Goal: Information Seeking & Learning: Check status

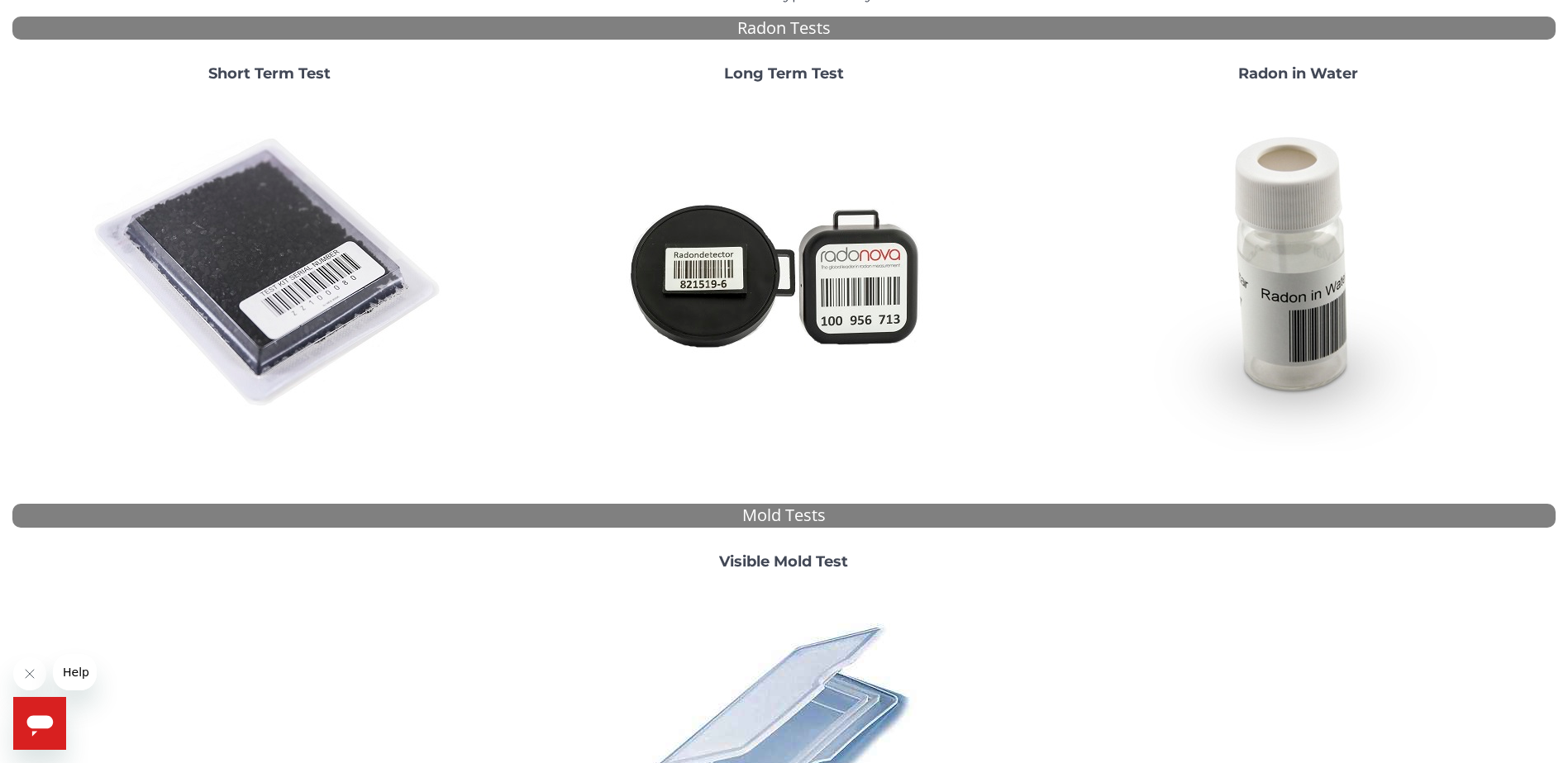
scroll to position [248, 0]
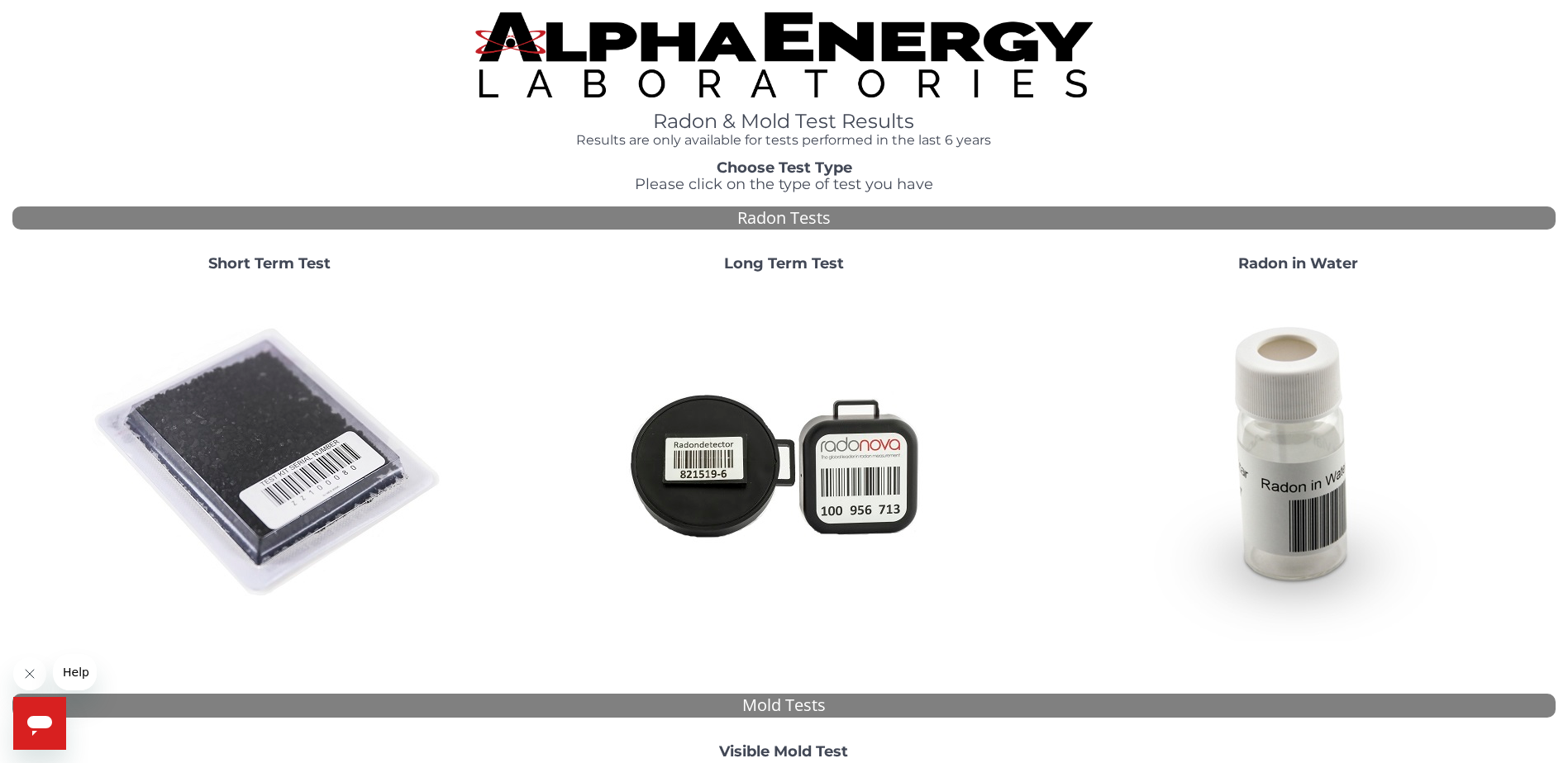
click at [250, 264] on strong "Short Term Test" at bounding box center [269, 263] width 122 height 18
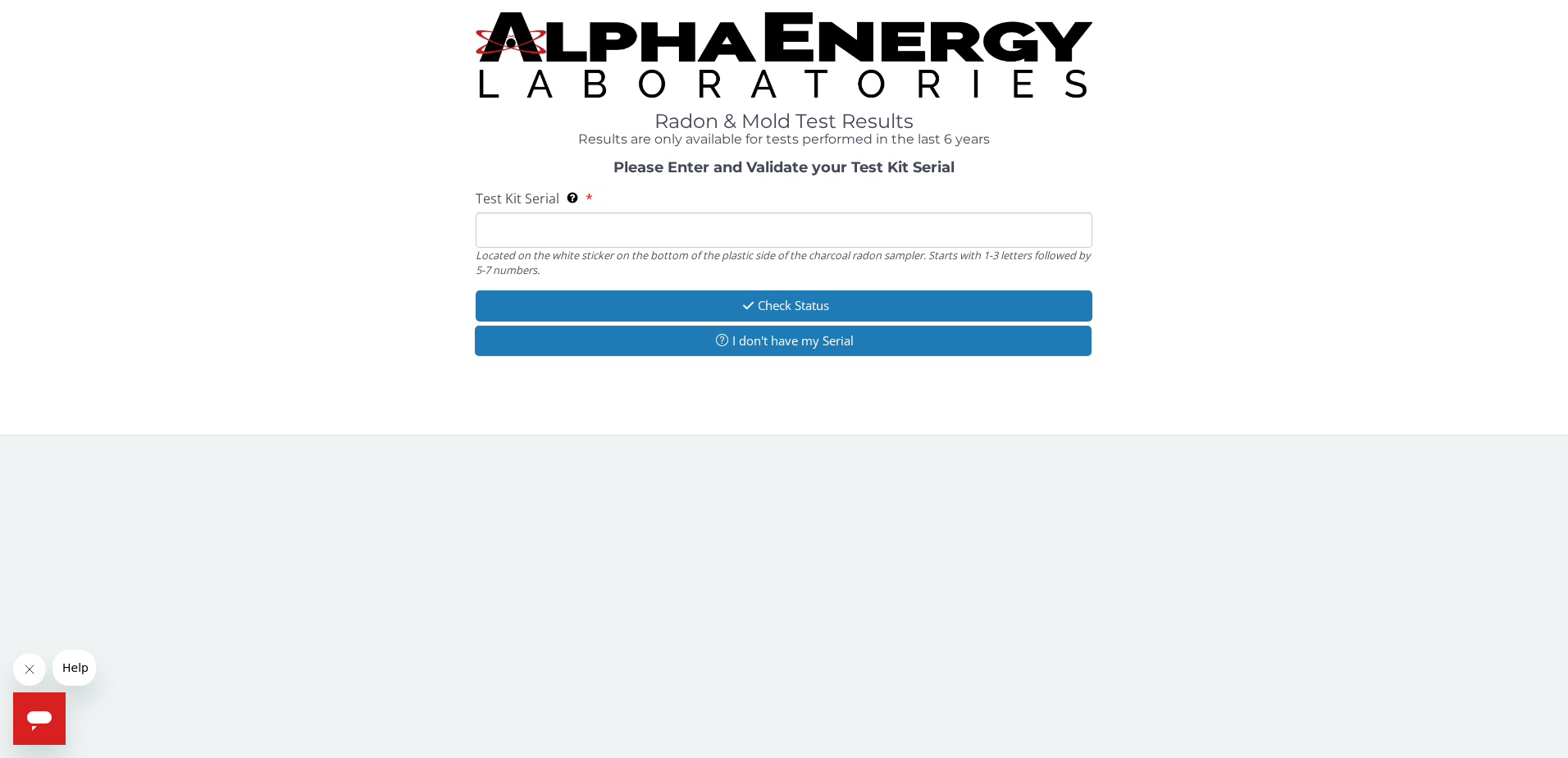
click at [621, 226] on input "Test Kit Serial Located on the white sticker on the bottom of the plastic side …" at bounding box center [784, 230] width 617 height 36
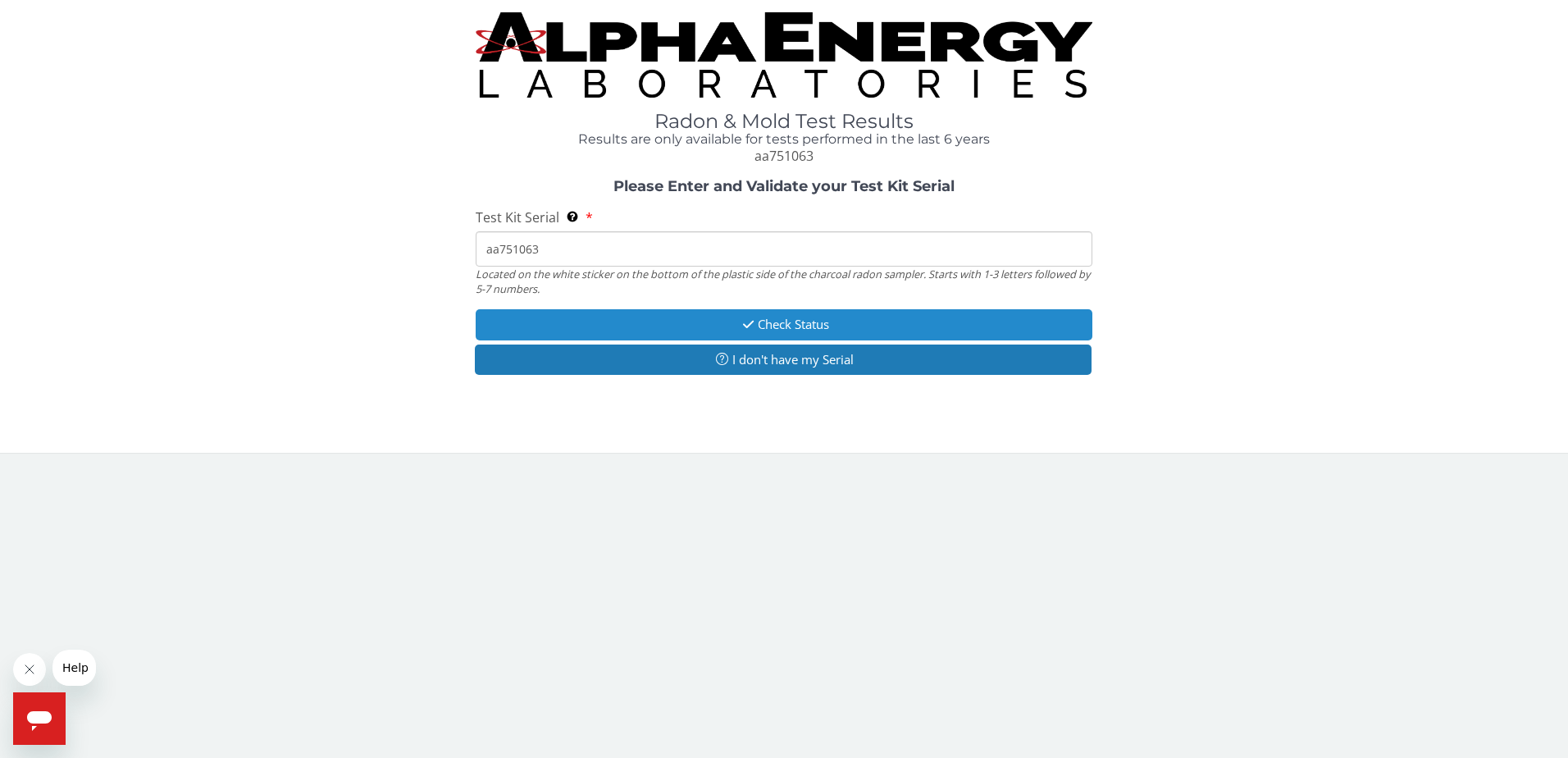
type input "aa751063"
click at [804, 322] on button "Check Status" at bounding box center [784, 325] width 617 height 30
